Goal: Task Accomplishment & Management: Manage account settings

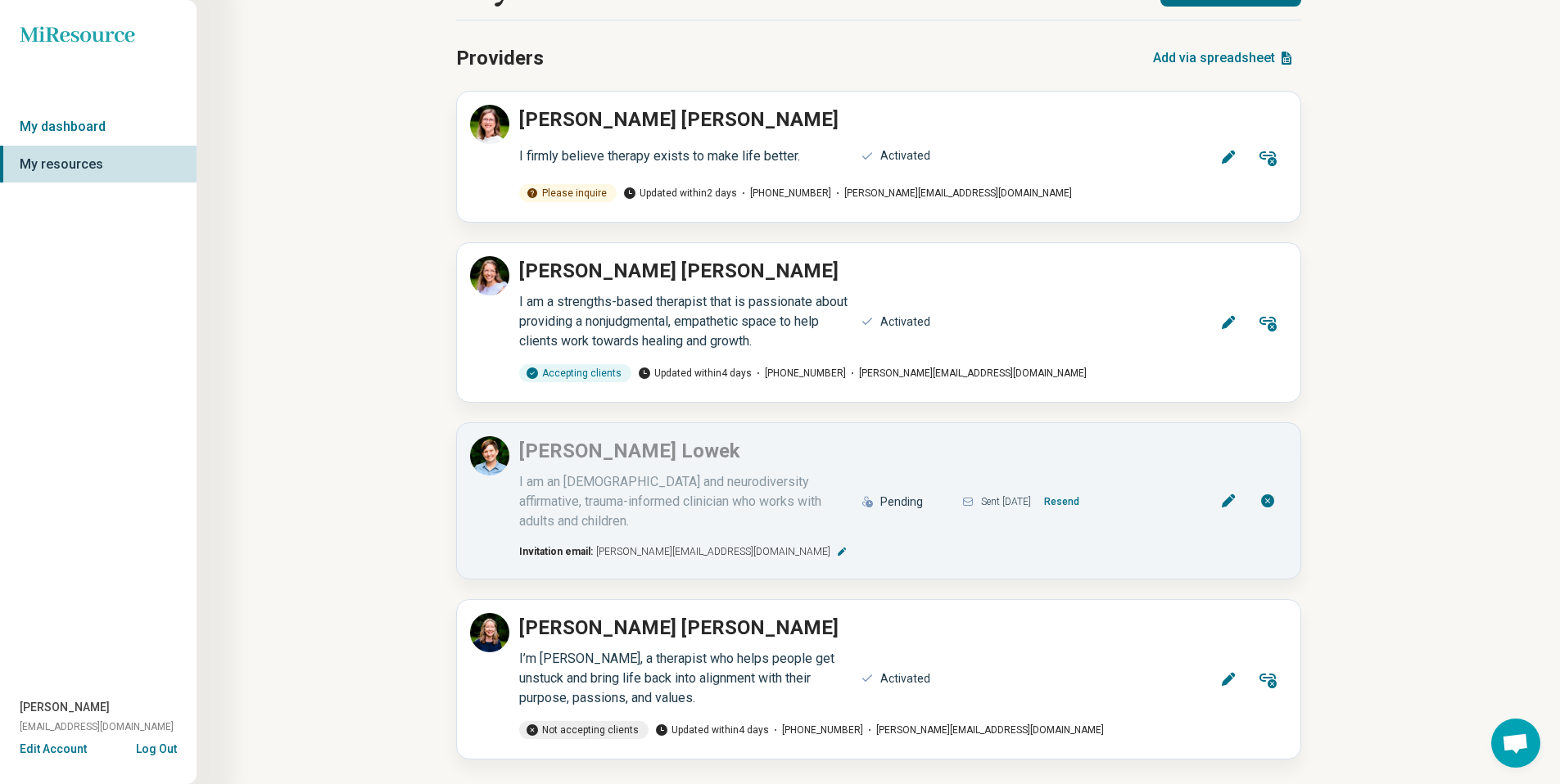
scroll to position [60, 0]
click at [491, 621] on icon at bounding box center [489, 631] width 20 height 20
click at [152, 748] on button "Log Out" at bounding box center [156, 746] width 41 height 13
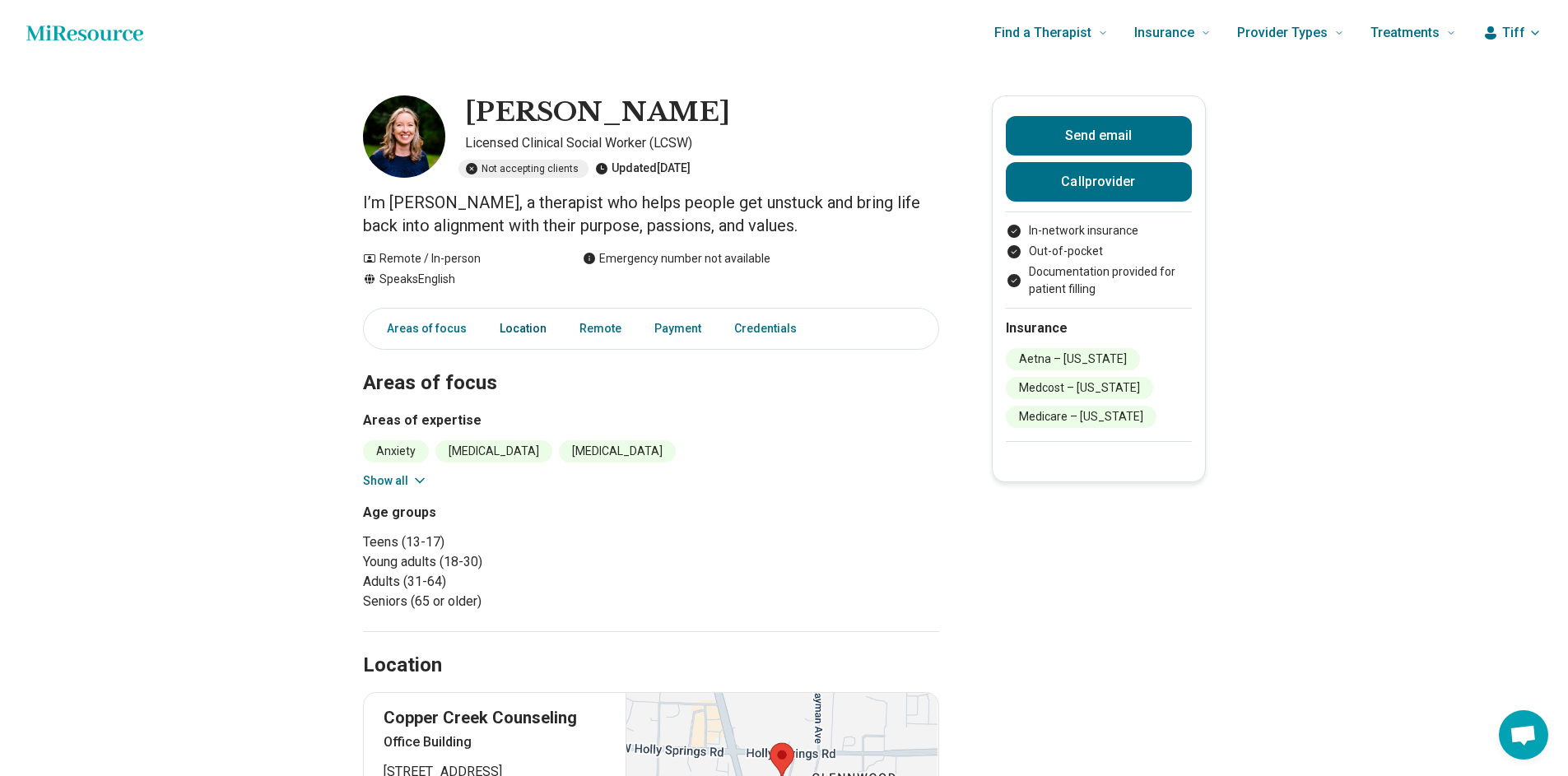
click at [507, 318] on link "Location" at bounding box center [523, 329] width 67 height 34
click at [409, 332] on link "Areas of focus" at bounding box center [422, 329] width 110 height 34
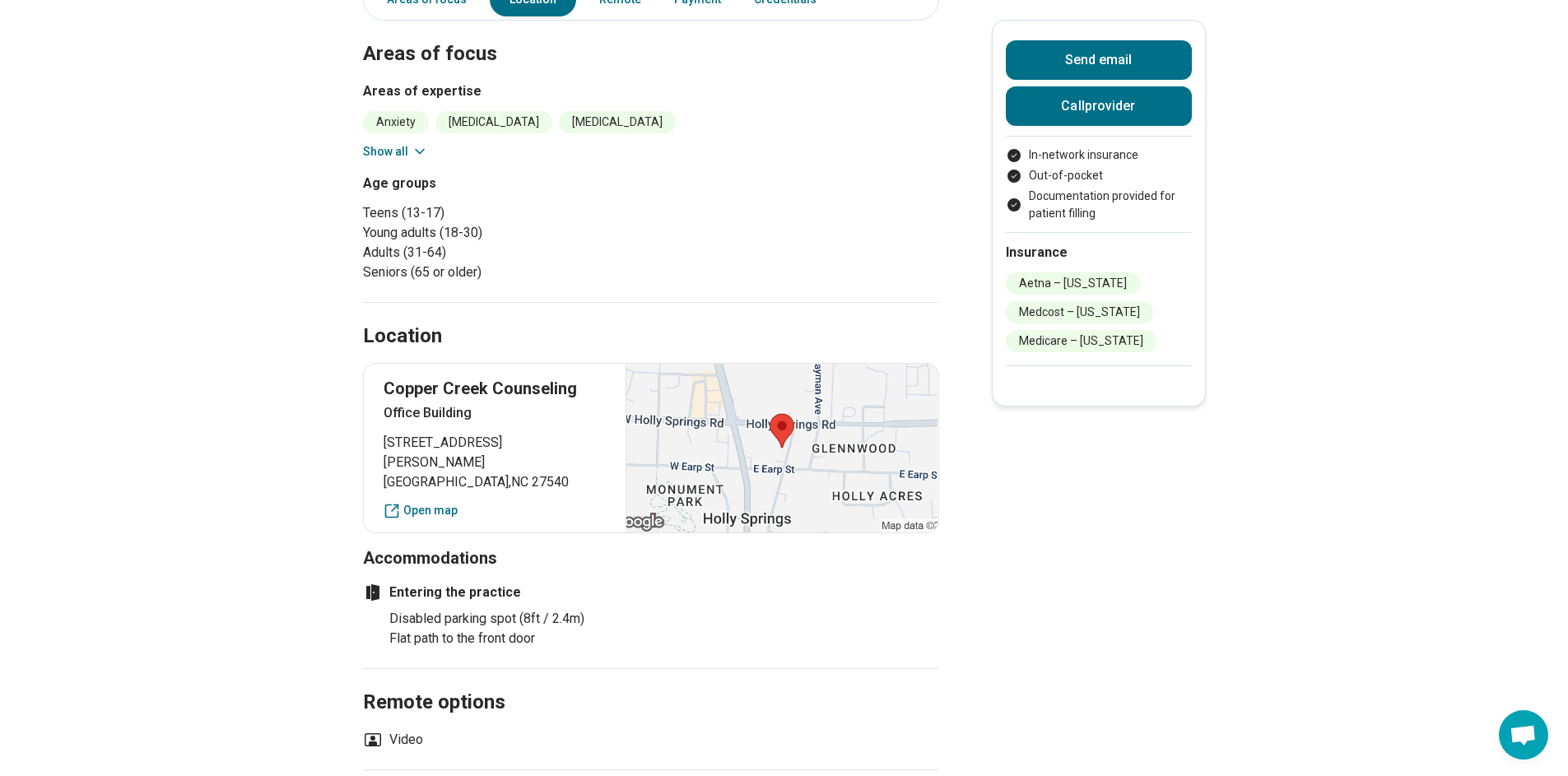
scroll to position [330, 0]
click at [408, 147] on button "Show all" at bounding box center [395, 150] width 65 height 17
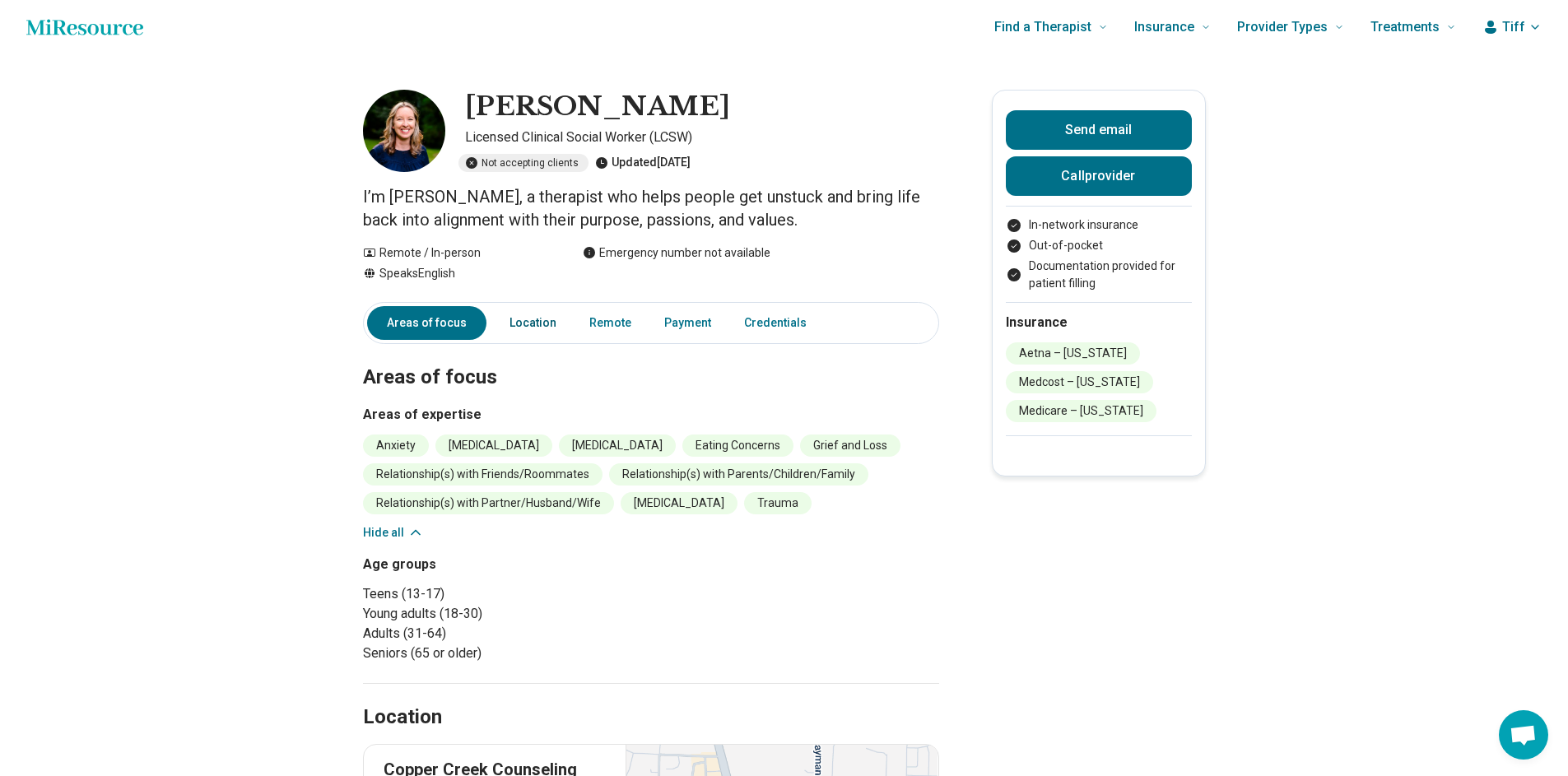
scroll to position [0, 0]
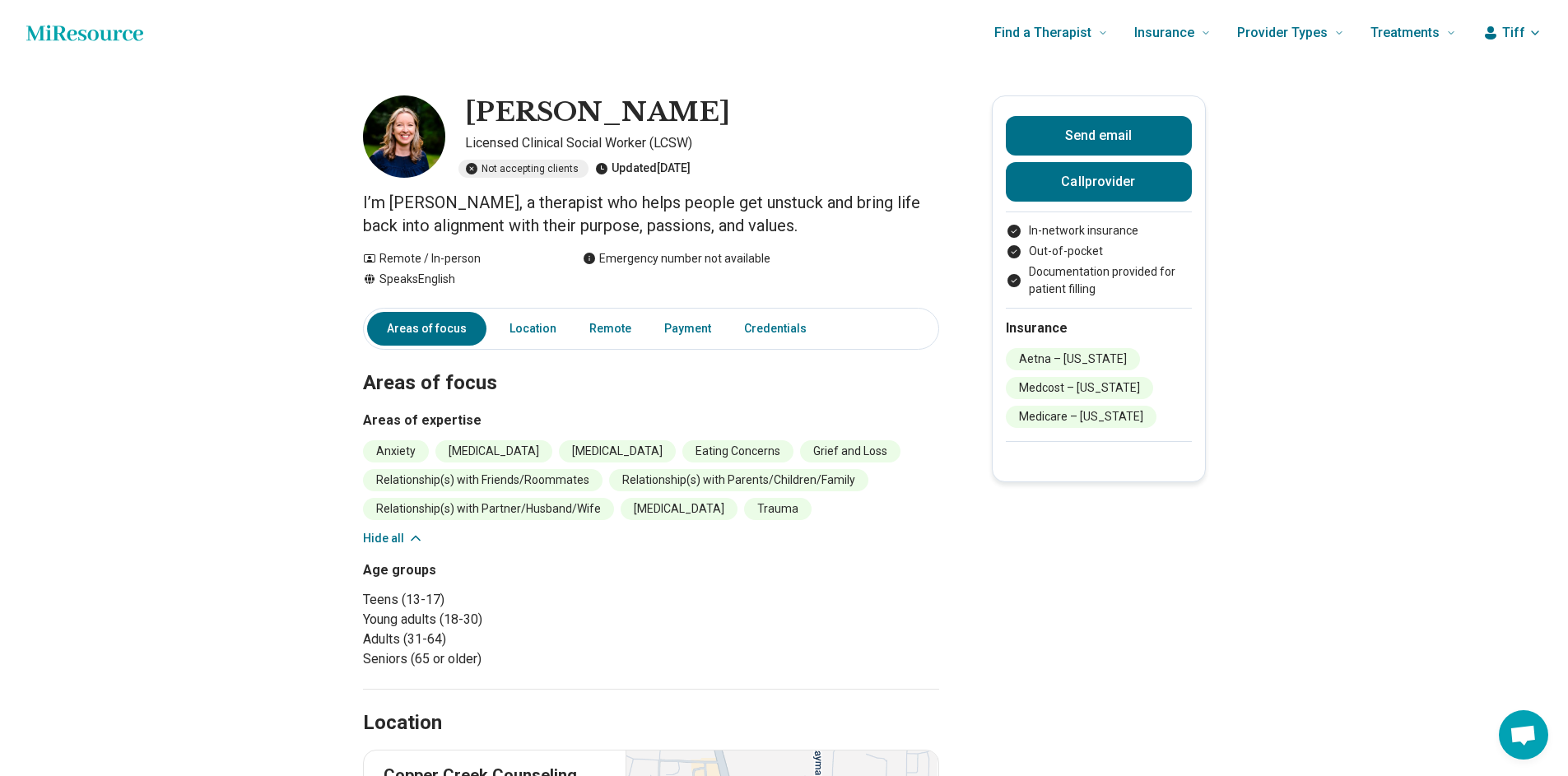
drag, startPoint x: 476, startPoint y: 112, endPoint x: 800, endPoint y: 101, distance: 324.2
click at [800, 101] on div "[PERSON_NAME]" at bounding box center [702, 113] width 474 height 35
copy h1 "[PERSON_NAME]"
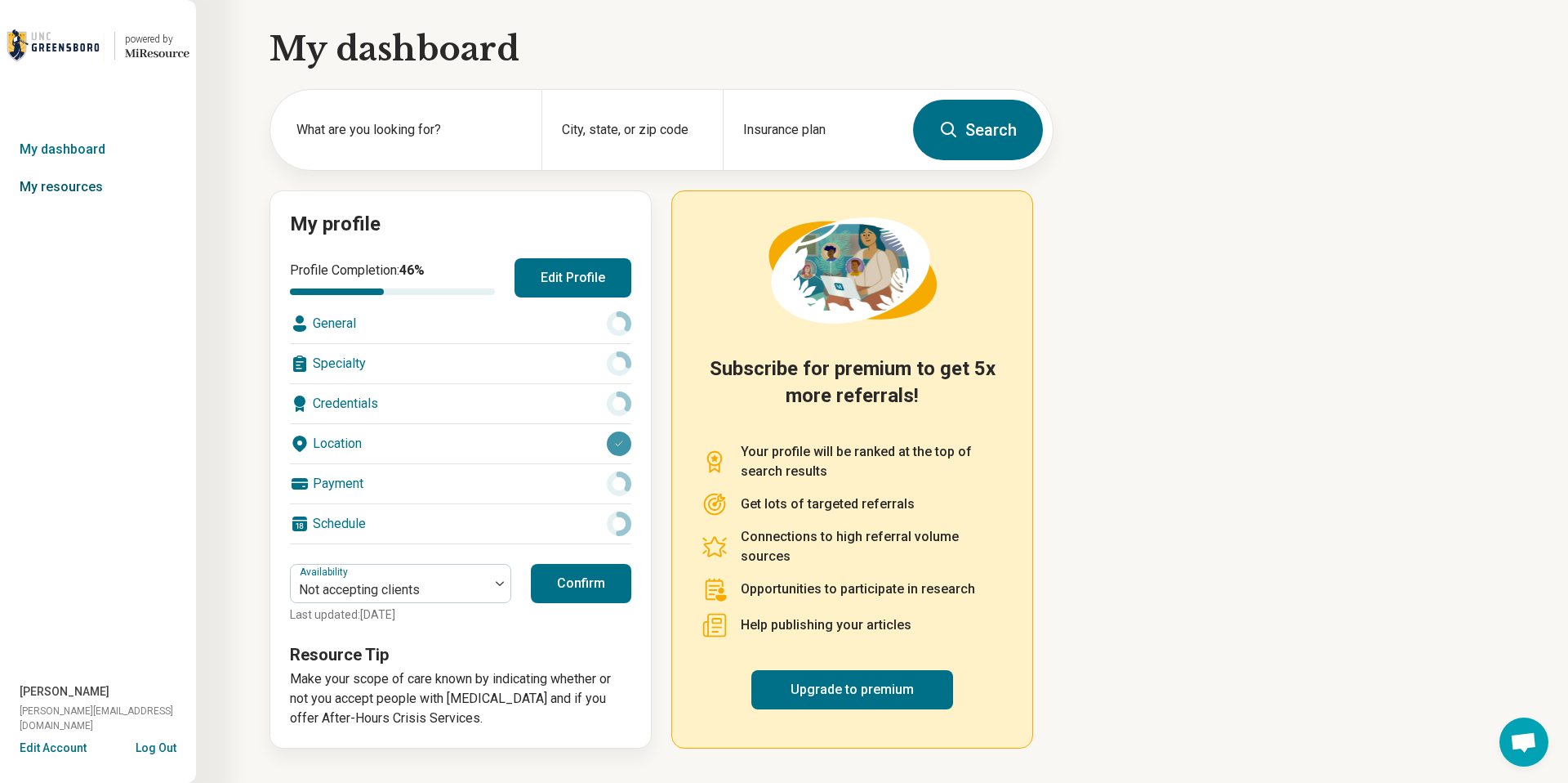
click at [86, 184] on link "My resources" at bounding box center [98, 187] width 196 height 38
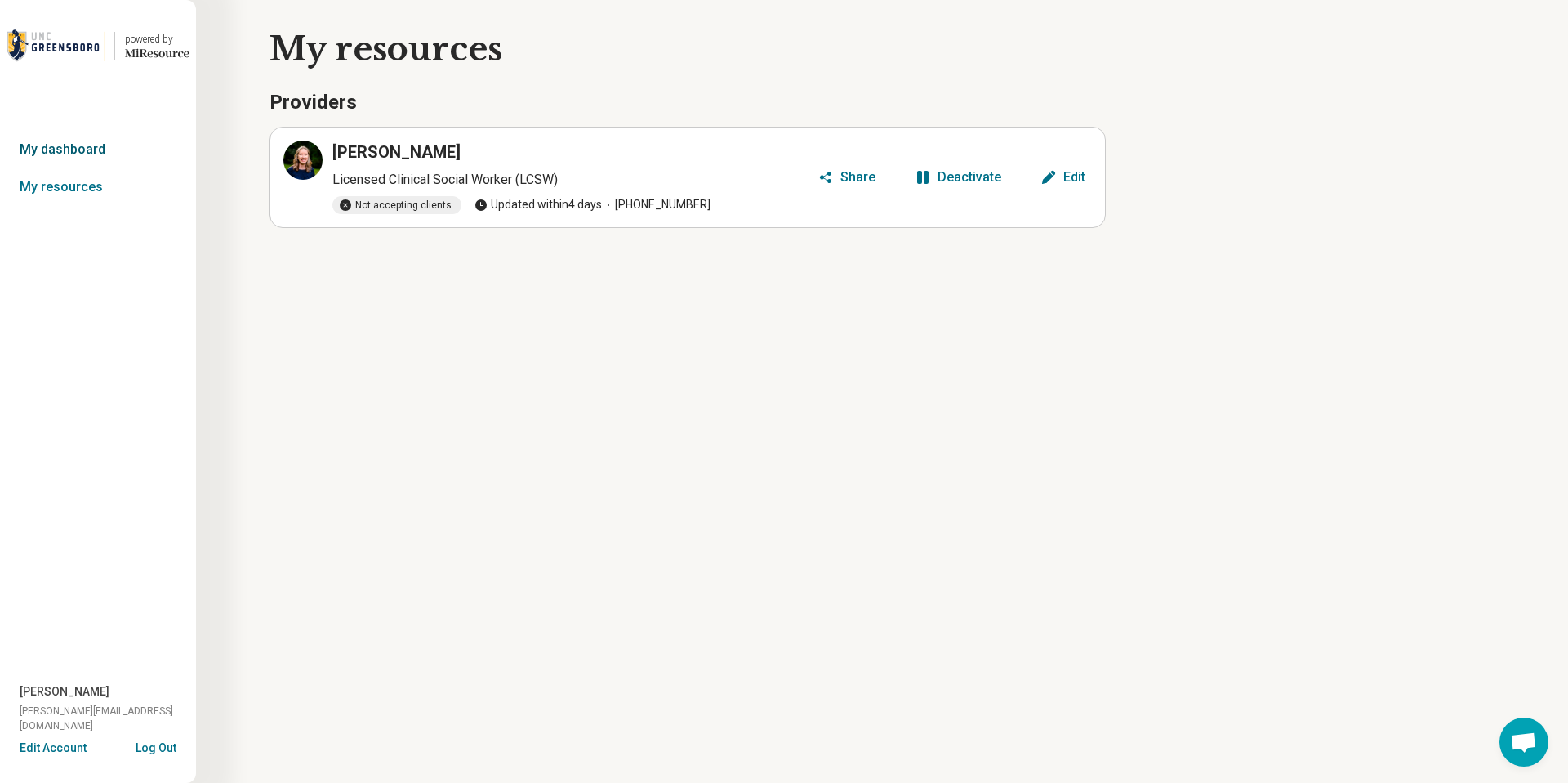
click at [87, 143] on link "My dashboard" at bounding box center [98, 149] width 196 height 38
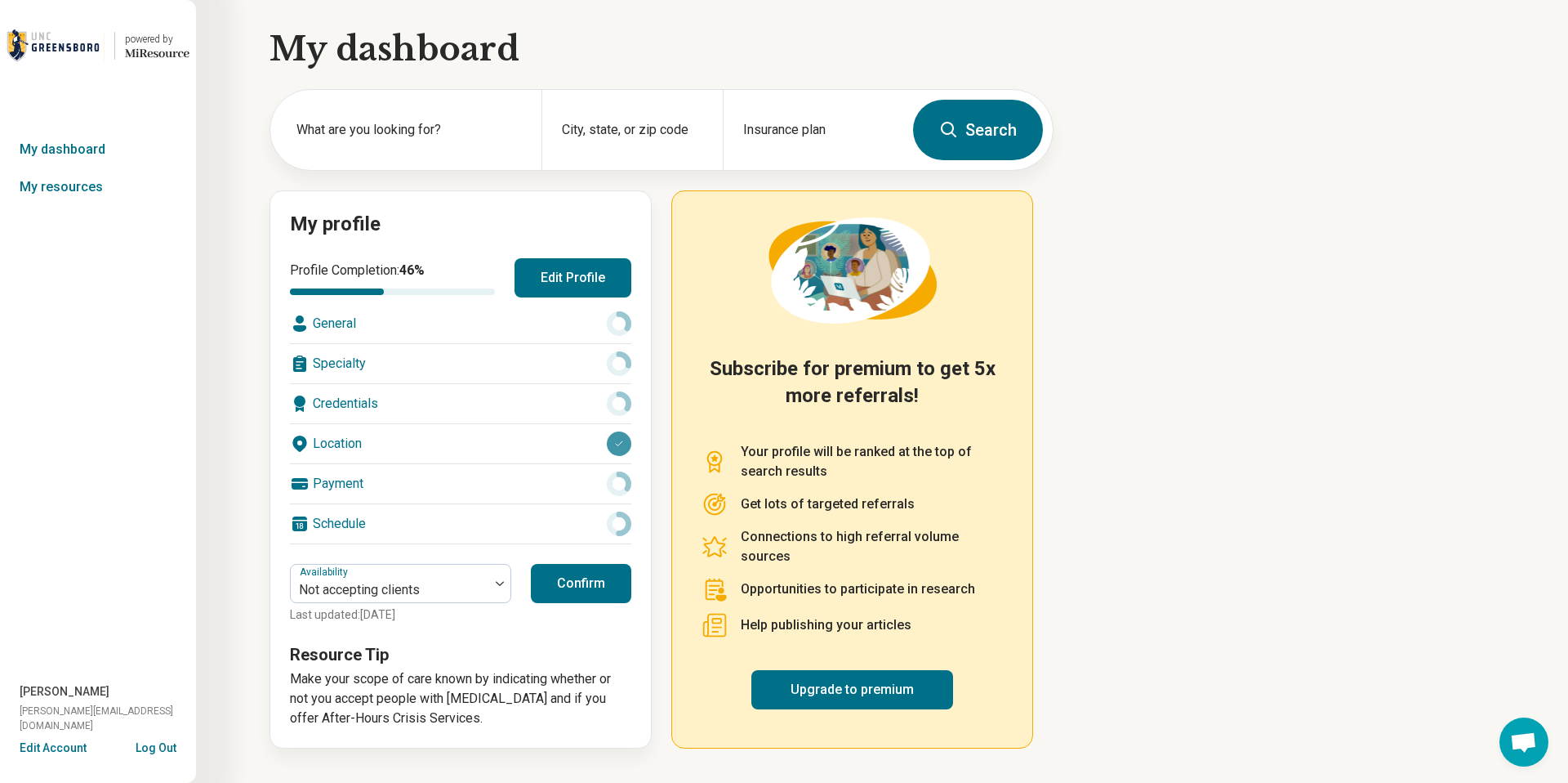
click at [553, 265] on button "Edit Profile" at bounding box center [573, 278] width 117 height 40
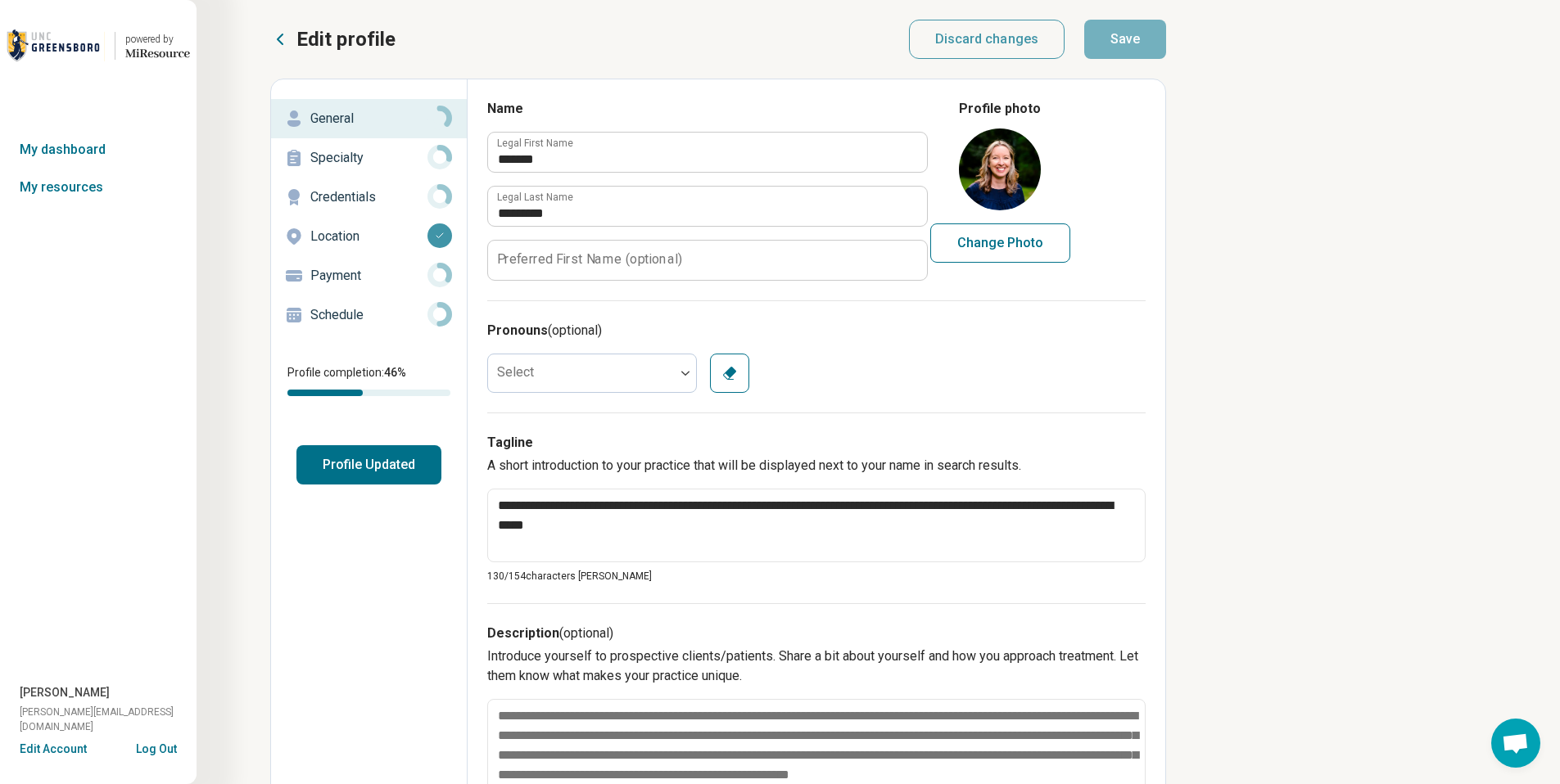
click at [166, 743] on button "Log Out" at bounding box center [156, 746] width 41 height 13
